Goal: Navigation & Orientation: Find specific page/section

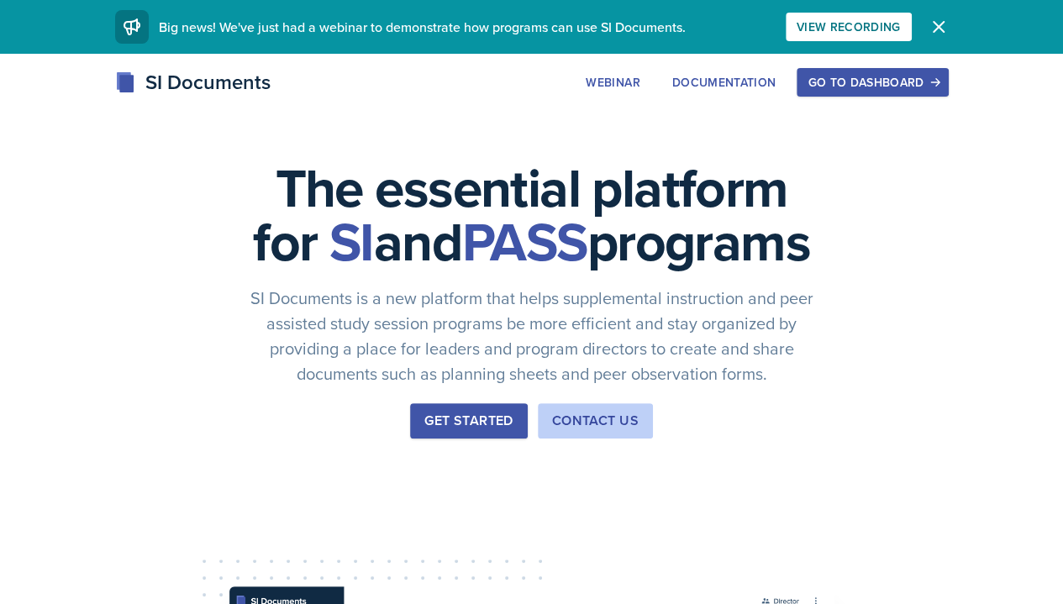
click at [937, 84] on div "Go to Dashboard" at bounding box center [872, 82] width 129 height 13
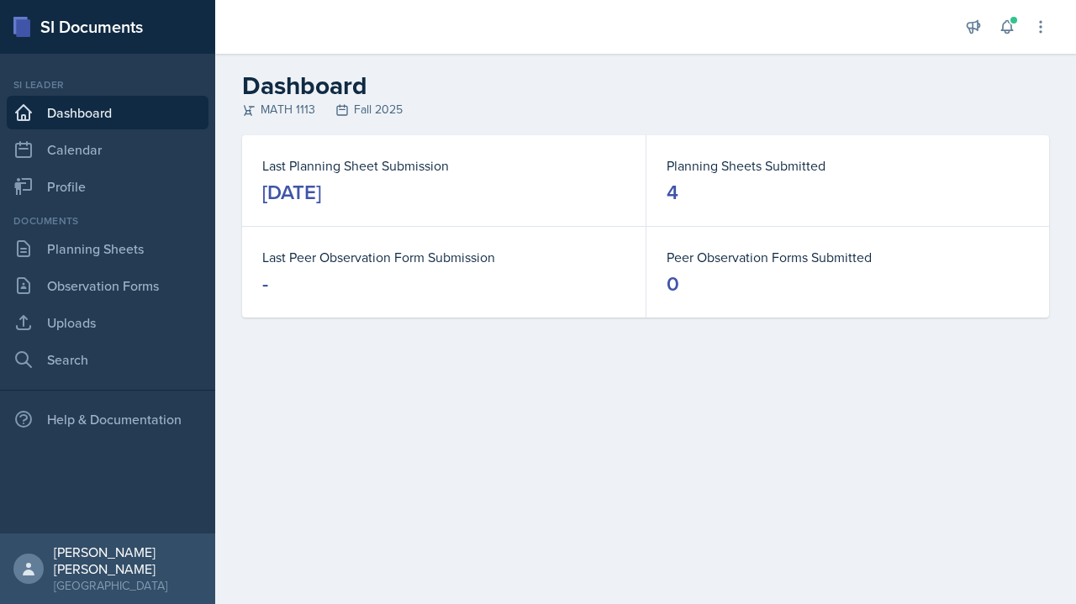
click at [800, 174] on dt "Planning Sheets Submitted" at bounding box center [848, 166] width 362 height 20
click at [158, 256] on link "Planning Sheets" at bounding box center [108, 249] width 202 height 34
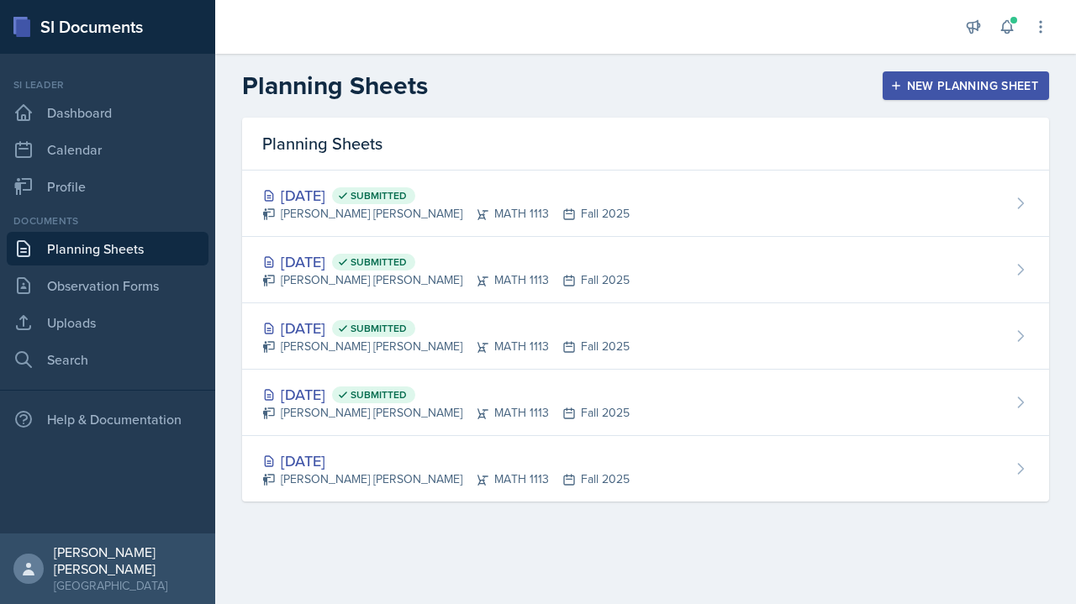
click at [175, 293] on link "Observation Forms" at bounding box center [108, 286] width 202 height 34
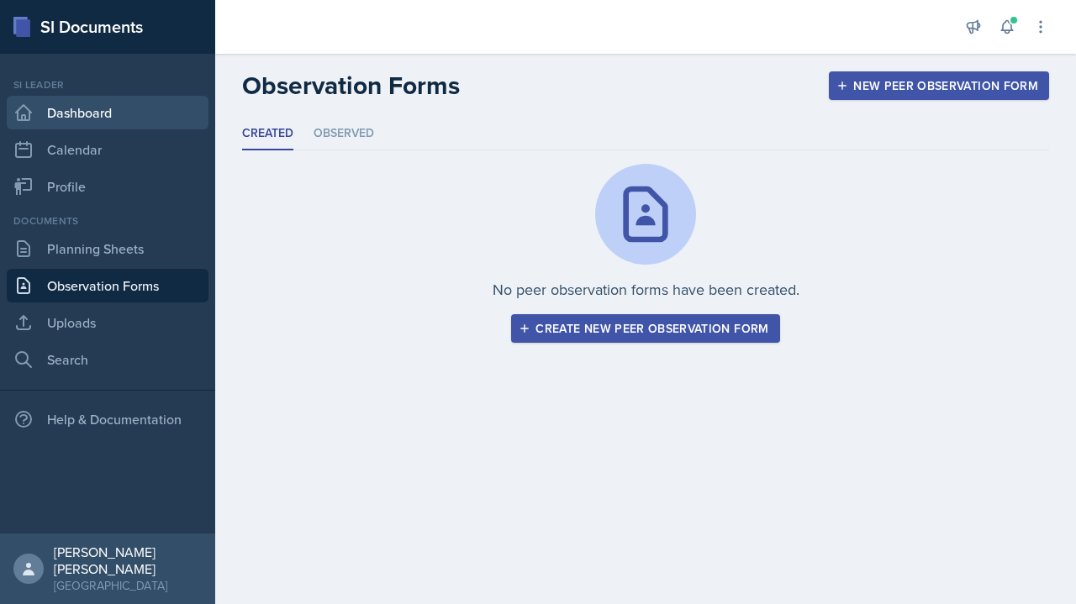
click at [203, 96] on link "Dashboard" at bounding box center [108, 113] width 202 height 34
